Goal: Transaction & Acquisition: Purchase product/service

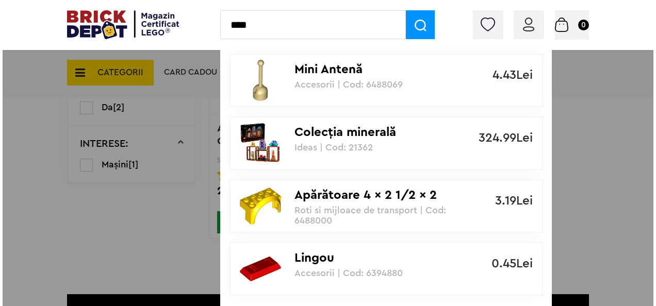
scroll to position [228, 0]
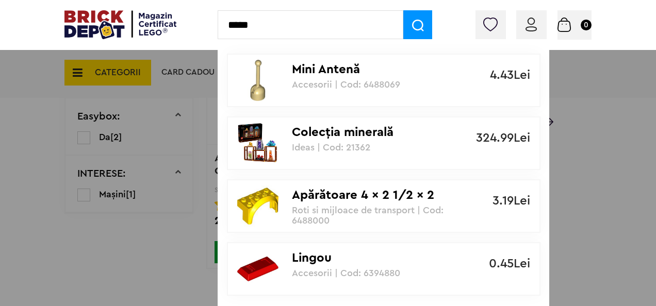
type input "*****"
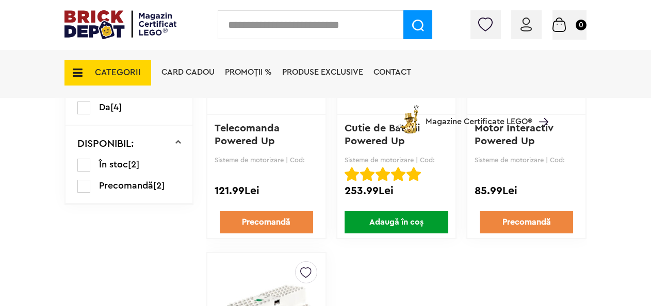
scroll to position [206, 0]
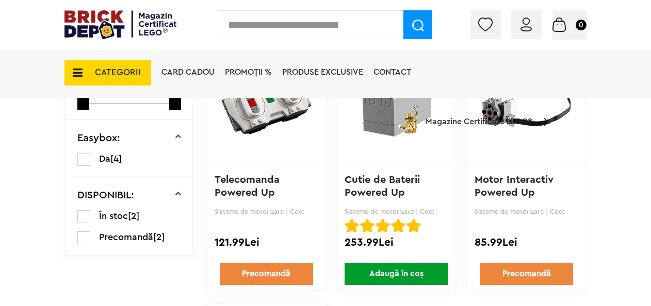
click at [256, 189] on link "Telecomanda Powered Up" at bounding box center [249, 186] width 68 height 23
